Goal: Task Accomplishment & Management: Manage account settings

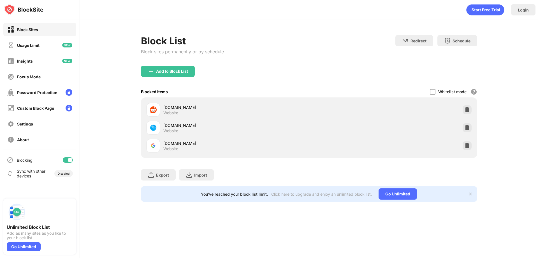
click at [470, 152] on div "google.com Website" at bounding box center [309, 145] width 330 height 18
click at [468, 147] on img at bounding box center [467, 146] width 6 height 6
